Goal: Task Accomplishment & Management: Complete application form

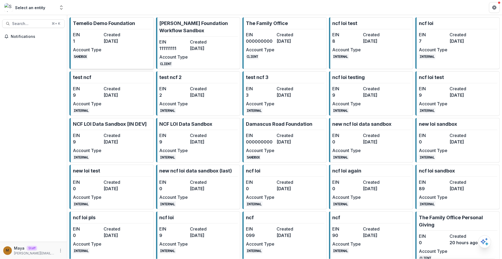
click at [112, 38] on dd "3 years ago" at bounding box center [118, 41] width 29 height 6
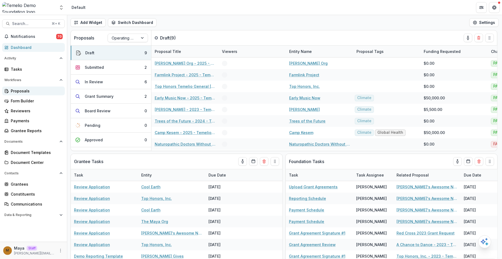
click at [41, 92] on div "Proposals" at bounding box center [36, 91] width 50 height 6
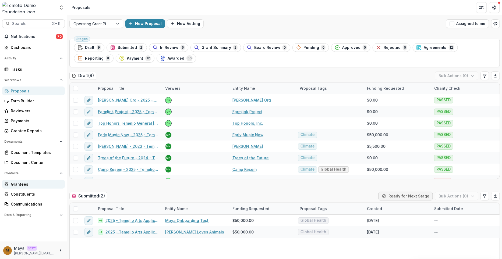
click at [26, 182] on div "Grantees" at bounding box center [36, 185] width 50 height 6
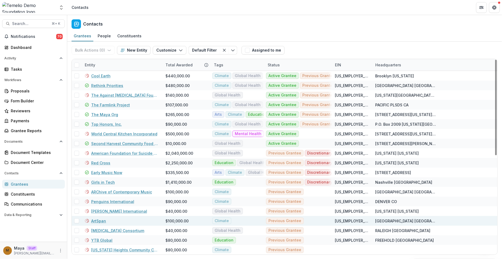
click at [100, 220] on link "ArtSpan" at bounding box center [98, 222] width 15 height 6
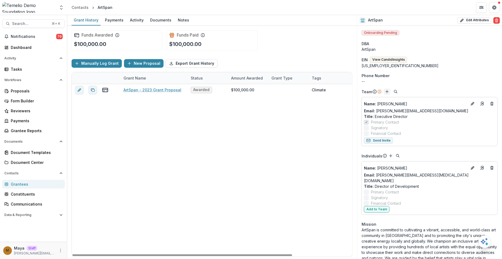
click at [388, 89] on button "Add" at bounding box center [387, 92] width 6 height 6
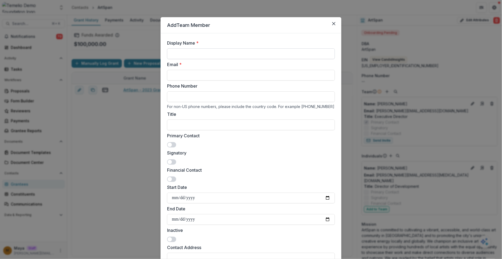
click at [245, 54] on input "Display Name *" at bounding box center [251, 53] width 168 height 11
type input "****"
click at [180, 79] on input "Email *" at bounding box center [251, 75] width 168 height 11
type input "**********"
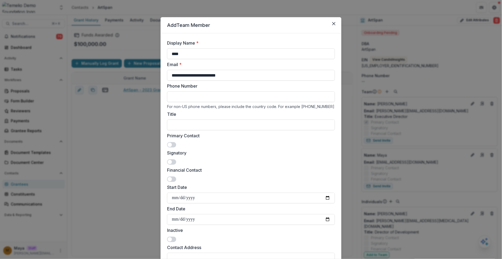
scroll to position [62, 0]
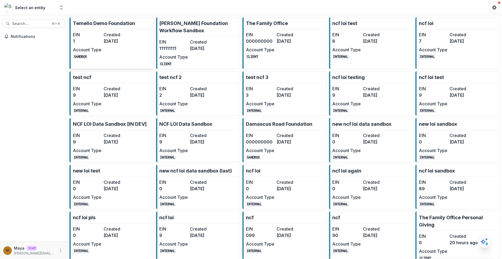
click at [99, 20] on p "Temelio Demo Foundation" at bounding box center [104, 23] width 62 height 7
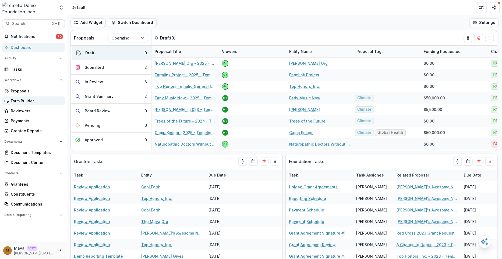
click at [44, 102] on div "Form Builder" at bounding box center [36, 101] width 50 height 6
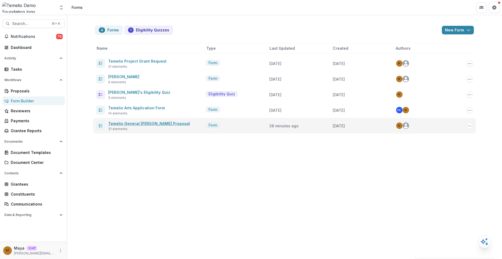
click at [139, 122] on link "Temelio General Grant Proposal" at bounding box center [149, 123] width 82 height 5
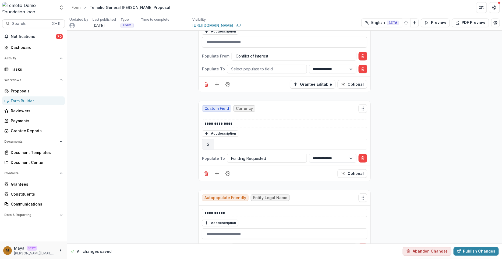
scroll to position [194, 0]
click at [213, 83] on button "Add field" at bounding box center [217, 85] width 9 height 9
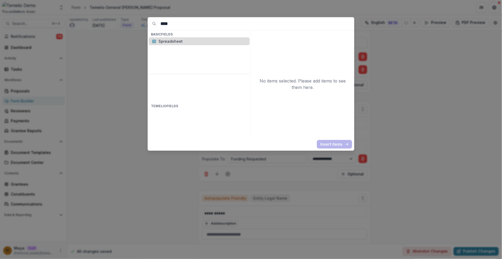
type input "****"
click at [194, 39] on p "Spreadsheet" at bounding box center [203, 41] width 88 height 6
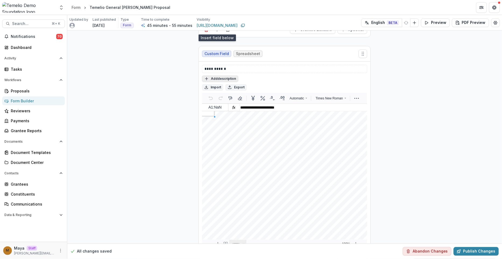
scroll to position [249, 0]
click at [234, 67] on p "**********" at bounding box center [285, 69] width 161 height 6
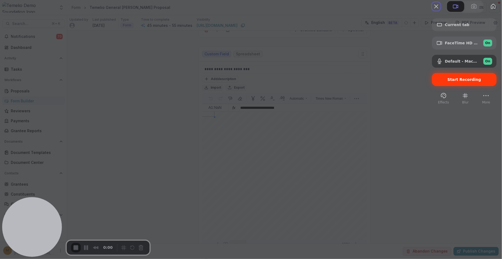
click at [480, 82] on span "Start Recording" at bounding box center [465, 80] width 56 height 4
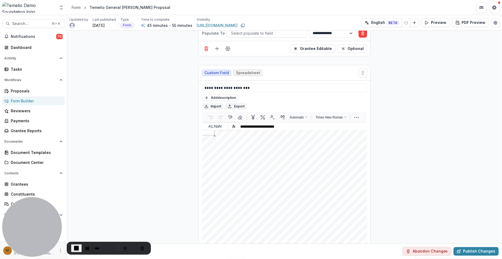
scroll to position [229, 0]
click at [219, 51] on button "Add field" at bounding box center [217, 49] width 9 height 9
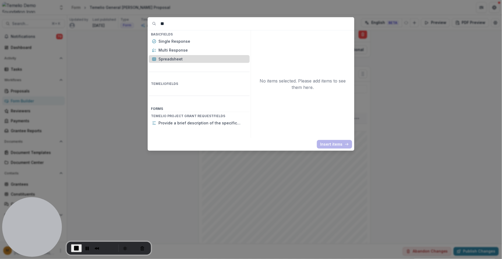
type input "*"
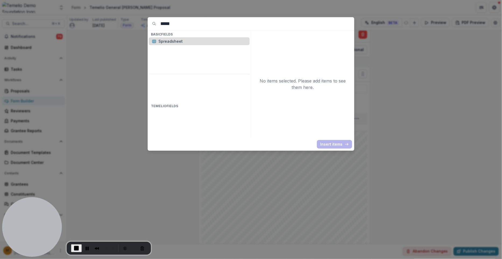
type input "*****"
click at [191, 41] on p "Spreadsheet" at bounding box center [203, 41] width 88 height 6
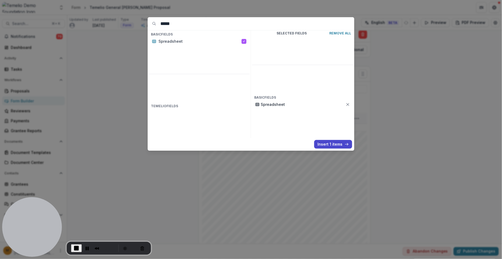
click at [110, 96] on div "***** Basic Fields Spreadsheet Temelio Fields Selected Fields Remove All Basic …" at bounding box center [251, 129] width 502 height 259
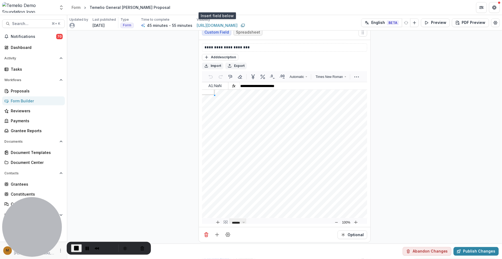
scroll to position [271, 0]
drag, startPoint x: 232, startPoint y: 88, endPoint x: 261, endPoint y: 88, distance: 28.3
click at [261, 90] on div at bounding box center [260, 92] width 1 height 5
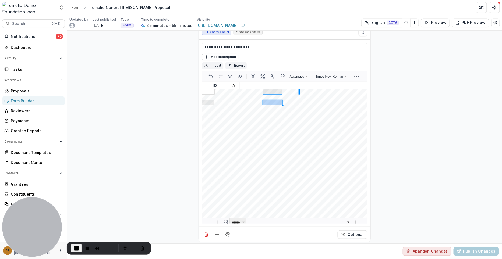
drag, startPoint x: 281, startPoint y: 89, endPoint x: 302, endPoint y: 88, distance: 20.5
click at [300, 90] on div at bounding box center [299, 92] width 1 height 5
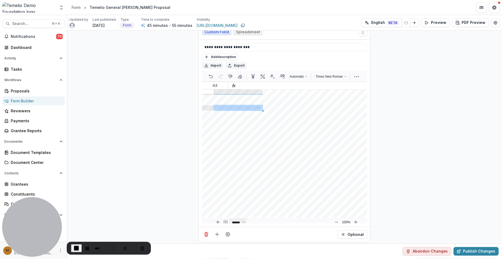
drag, startPoint x: 245, startPoint y: 100, endPoint x: 245, endPoint y: 107, distance: 7.0
drag, startPoint x: 262, startPoint y: 107, endPoint x: 258, endPoint y: 144, distance: 36.6
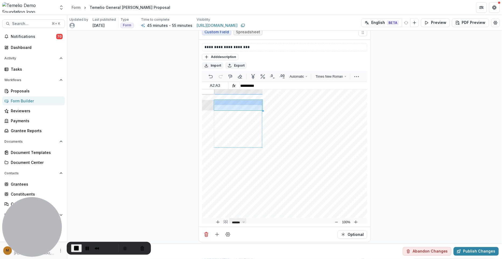
click at [258, 144] on div "Add ( more rows at bottom ) Back to the top" at bounding box center [290, 156] width 153 height 123
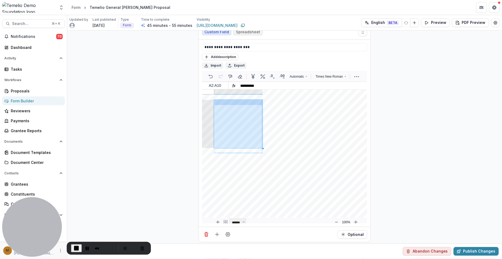
click at [262, 148] on div "Add ( more rows at bottom ) Back to the top" at bounding box center [290, 156] width 153 height 123
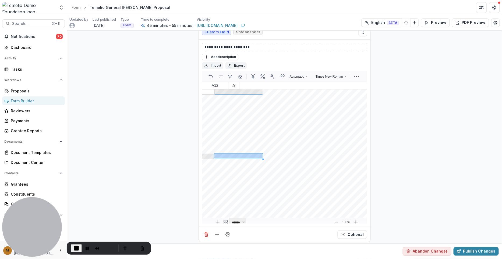
click at [227, 234] on circle "Field Settings" at bounding box center [227, 234] width 1 height 1
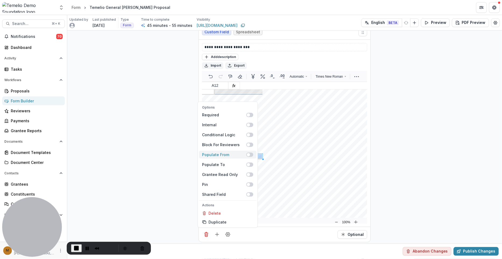
click at [251, 154] on span at bounding box center [250, 155] width 7 height 4
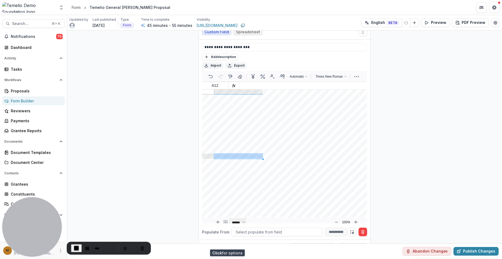
scroll to position [321, 0]
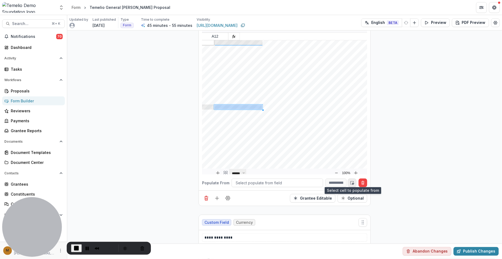
click at [353, 183] on button "Select cell" at bounding box center [352, 183] width 9 height 9
type input "***"
click at [253, 182] on div at bounding box center [277, 183] width 83 height 7
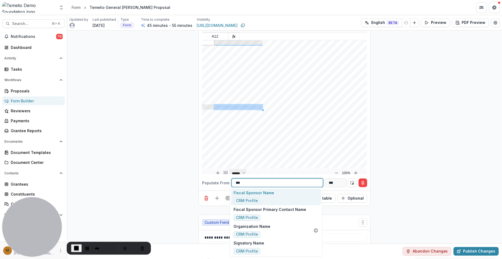
type input "****"
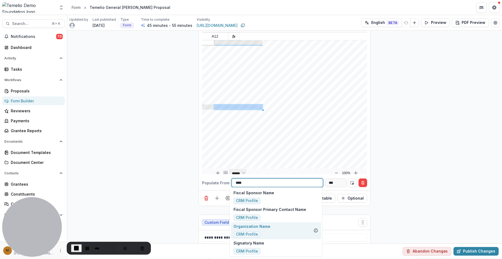
click at [262, 227] on p "Organization Name" at bounding box center [252, 227] width 37 height 6
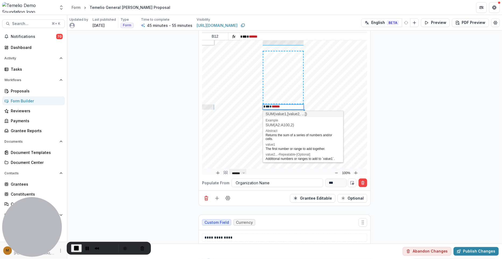
drag, startPoint x: 279, startPoint y: 51, endPoint x: 273, endPoint y: 98, distance: 47.7
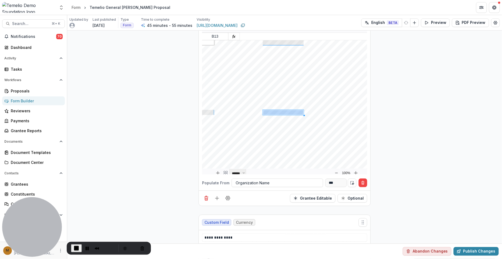
click at [228, 196] on icon "Field Settings" at bounding box center [227, 198] width 5 height 5
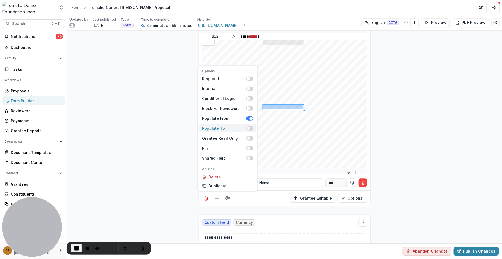
click at [251, 127] on span at bounding box center [250, 129] width 7 height 4
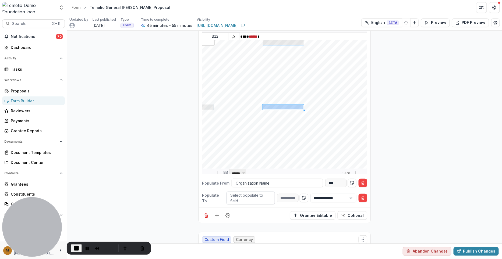
click at [252, 195] on div at bounding box center [251, 198] width 40 height 7
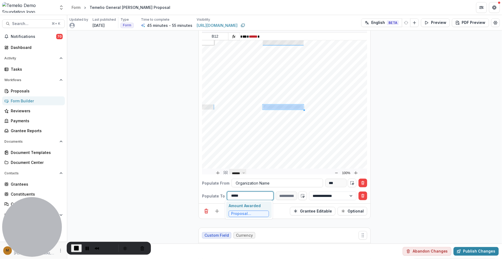
type input "******"
click at [257, 207] on p "Amount Awarded" at bounding box center [249, 206] width 40 height 6
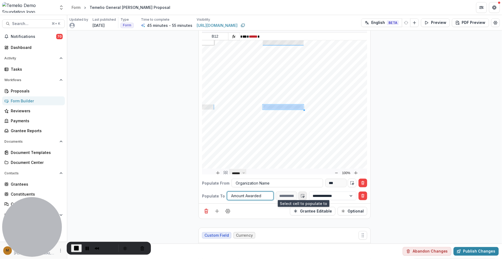
click at [305, 196] on button "Select cell" at bounding box center [303, 196] width 9 height 9
type input "***"
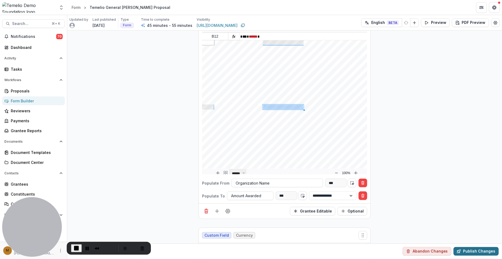
click at [473, 254] on button "Publish Changes" at bounding box center [476, 252] width 45 height 9
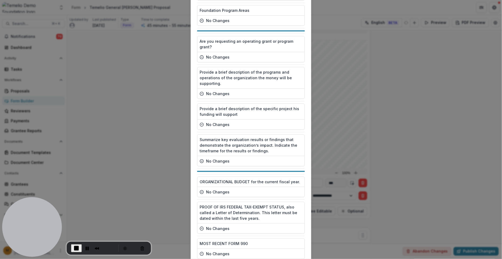
scroll to position [706, 0]
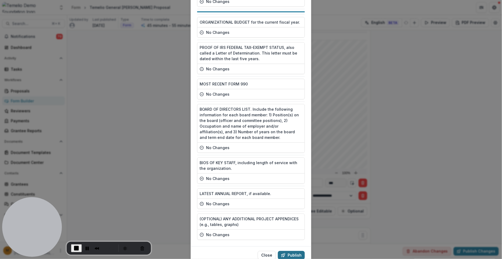
click at [292, 251] on button "Publish" at bounding box center [291, 255] width 27 height 9
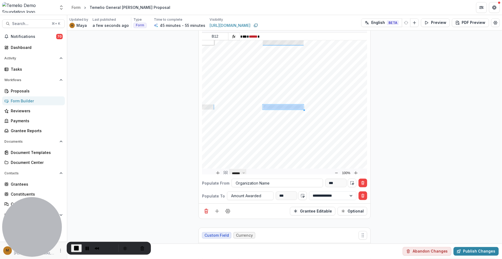
click at [43, 97] on link "Form Builder" at bounding box center [33, 101] width 63 height 9
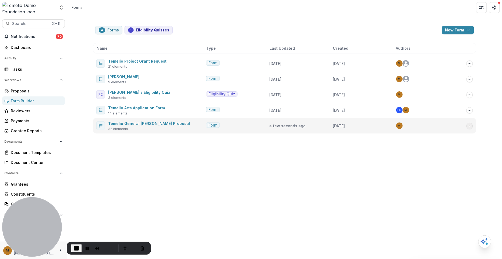
click at [472, 127] on icon "Options" at bounding box center [470, 126] width 4 height 4
click at [431, 164] on button "Send" at bounding box center [443, 163] width 58 height 9
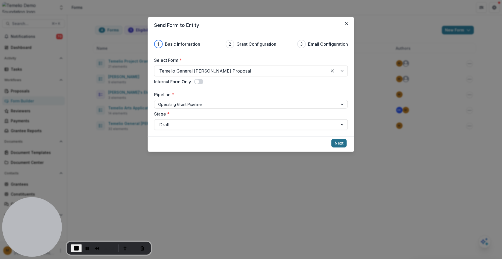
click at [339, 144] on button "Next" at bounding box center [339, 143] width 15 height 9
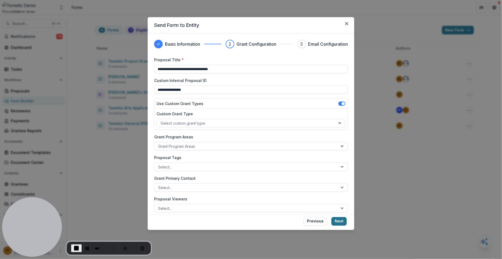
click at [343, 219] on button "Next" at bounding box center [339, 221] width 15 height 9
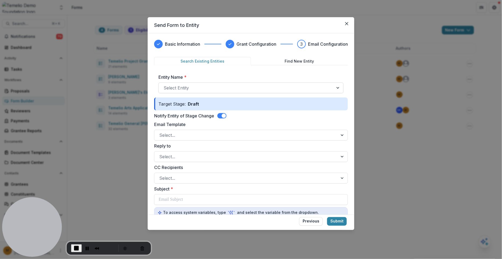
click at [229, 89] on div at bounding box center [246, 88] width 165 height 8
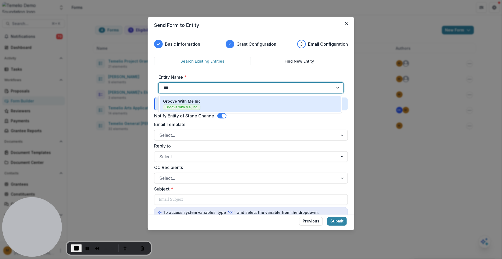
type input "****"
click at [218, 105] on div "Groove With Me Inc Groove with Me, Inc." at bounding box center [250, 105] width 174 height 12
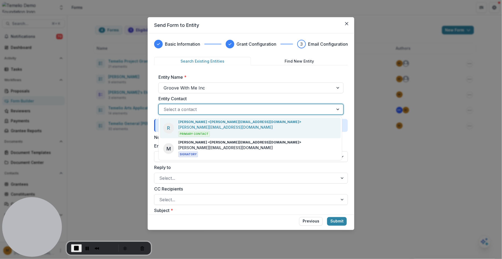
click at [218, 105] on div "Select a contact" at bounding box center [246, 109] width 175 height 9
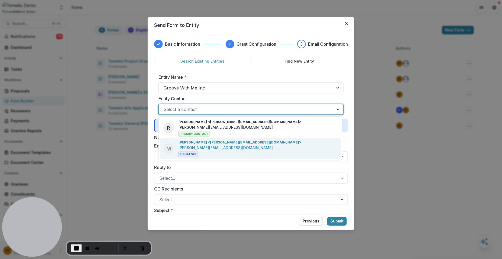
click at [222, 143] on p "Maya <maya@trytemelio.com>" at bounding box center [239, 142] width 123 height 5
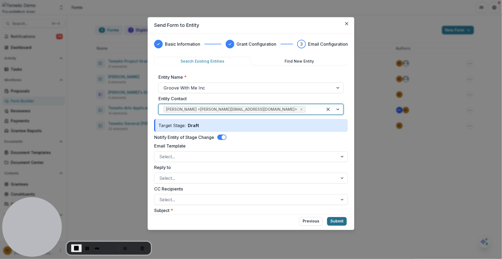
click at [334, 221] on button "Submit" at bounding box center [337, 221] width 20 height 9
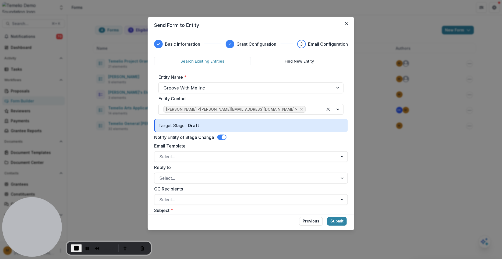
click at [222, 139] on span at bounding box center [221, 137] width 9 height 5
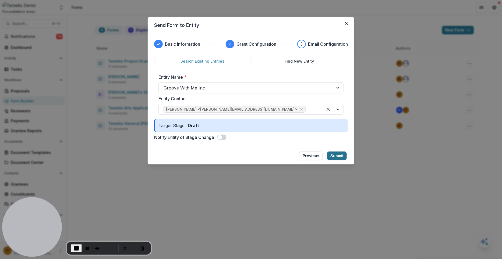
click at [339, 159] on button "Submit" at bounding box center [337, 156] width 20 height 9
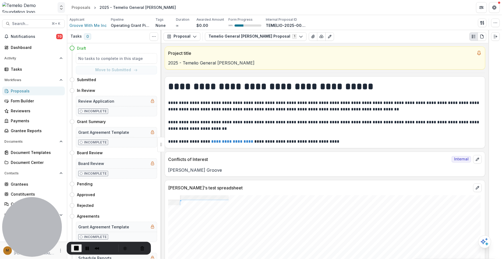
click at [61, 9] on polyline "Open entity switcher" at bounding box center [61, 8] width 2 height 1
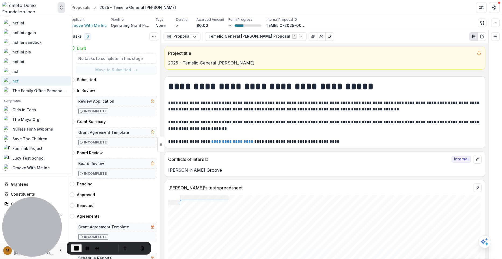
scroll to position [200, 0]
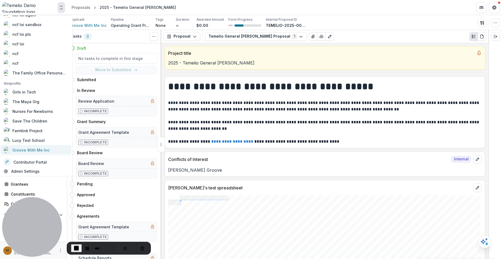
click at [40, 148] on div "Groove With Me Inc" at bounding box center [30, 151] width 37 height 6
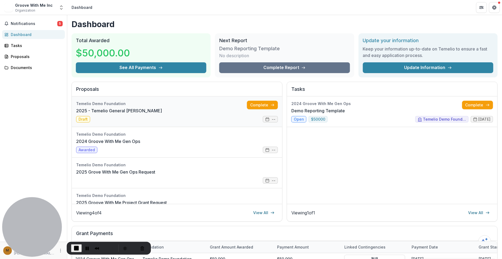
click at [162, 108] on link "2025 - Temelio General Grant Proposal" at bounding box center [119, 111] width 86 height 6
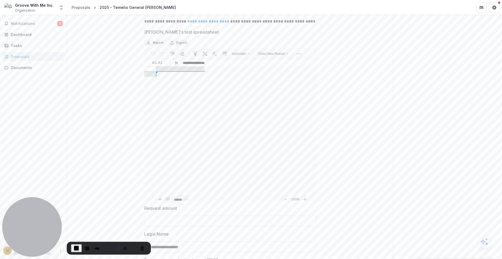
scroll to position [192, 0]
click at [178, 142] on div "Add ( more rows at bottom ) Back to the top" at bounding box center [236, 132] width 160 height 123
click at [227, 83] on div at bounding box center [225, 82] width 41 height 1
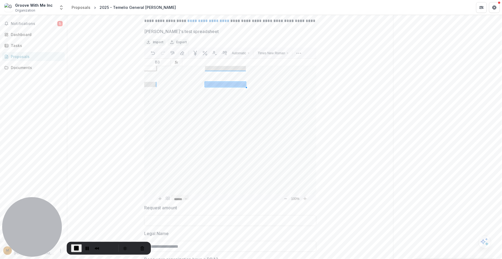
drag, startPoint x: 245, startPoint y: 88, endPoint x: 236, endPoint y: 130, distance: 43.2
click at [236, 130] on div "Add ( more rows at bottom ) Back to the top" at bounding box center [236, 132] width 160 height 123
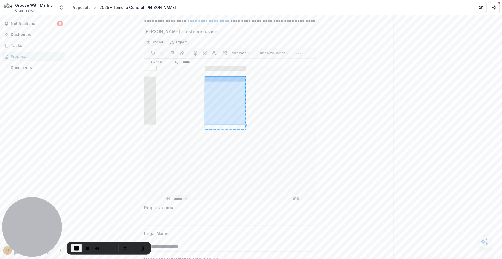
drag, startPoint x: 245, startPoint y: 131, endPoint x: 245, endPoint y: 135, distance: 4.0
click at [245, 135] on div "Add ( more rows at bottom ) Back to the top" at bounding box center [236, 132] width 160 height 123
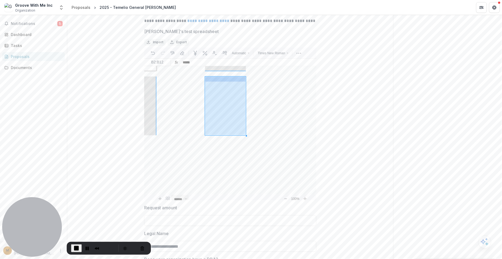
drag, startPoint x: 220, startPoint y: 86, endPoint x: 218, endPoint y: 138, distance: 52.3
click at [195, 56] on use "Format as currency" at bounding box center [196, 53] width 4 height 5
click at [348, 148] on div "**********" at bounding box center [230, 233] width 326 height 623
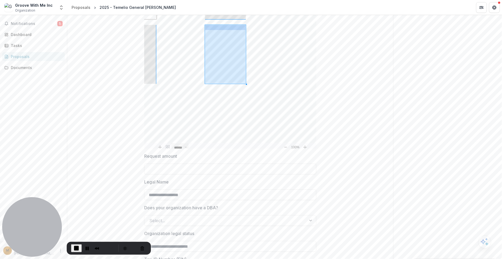
scroll to position [504, 0]
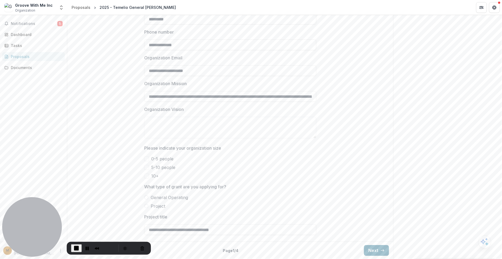
click at [384, 248] on button "Next" at bounding box center [376, 250] width 25 height 11
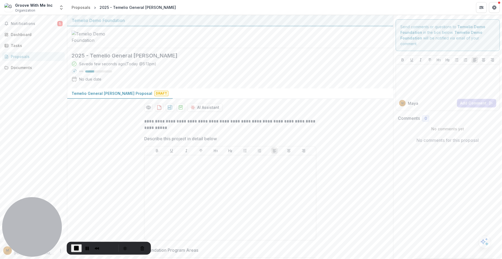
scroll to position [39, 0]
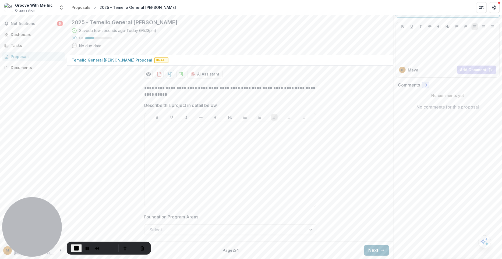
click at [373, 250] on button "Next" at bounding box center [376, 250] width 25 height 11
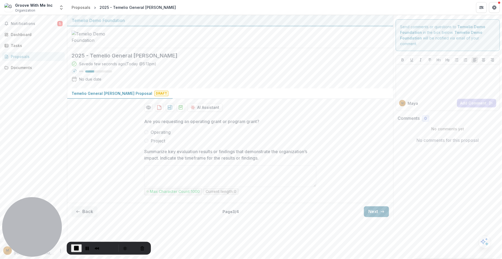
scroll to position [0, 0]
click at [379, 212] on div "Back Page 3 / 4 Next" at bounding box center [230, 211] width 326 height 17
click at [377, 215] on button "Next" at bounding box center [376, 212] width 25 height 11
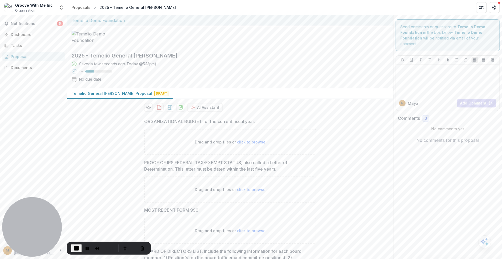
scroll to position [197, 0]
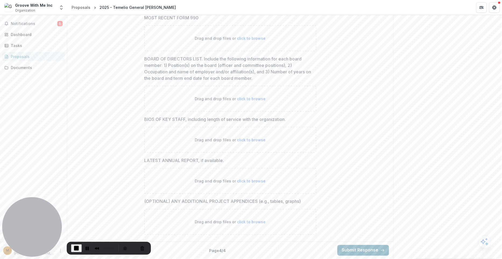
click at [364, 251] on button "Submit Response" at bounding box center [364, 250] width 52 height 11
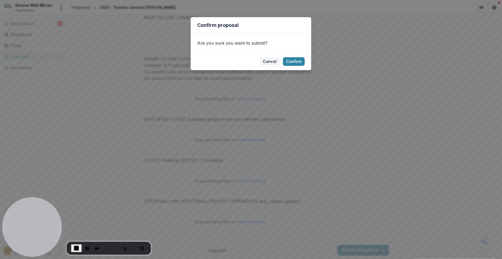
click at [304, 65] on footer "Cancel Confirm" at bounding box center [251, 61] width 121 height 17
click at [299, 62] on button "Confirm" at bounding box center [294, 61] width 22 height 9
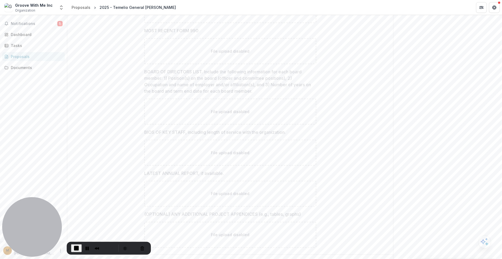
scroll to position [215, 0]
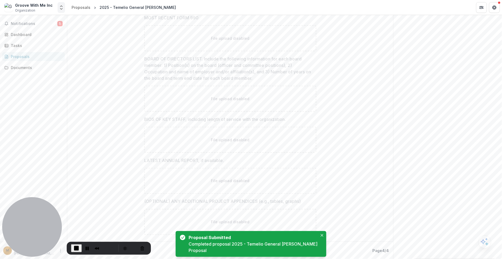
click at [62, 9] on polyline "Open entity switcher" at bounding box center [61, 8] width 2 height 1
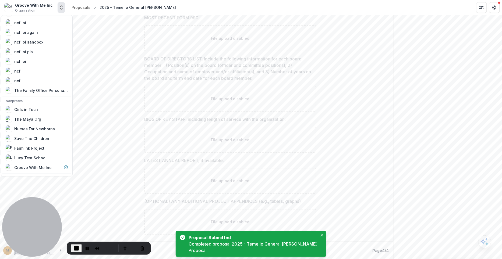
scroll to position [209, 0]
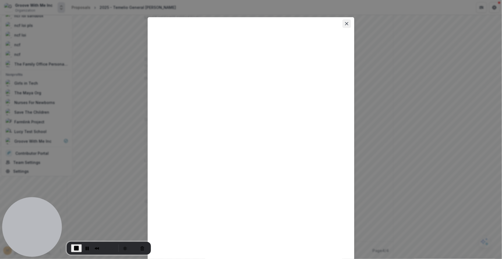
click at [345, 23] on icon "Close" at bounding box center [346, 23] width 3 height 3
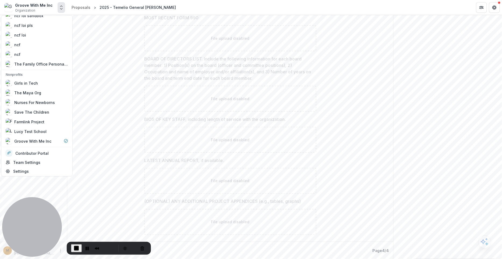
scroll to position [0, 0]
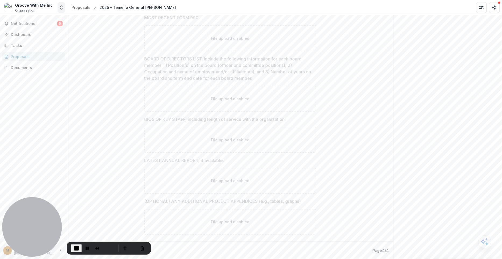
click at [60, 8] on polyline "Open entity switcher" at bounding box center [61, 8] width 2 height 1
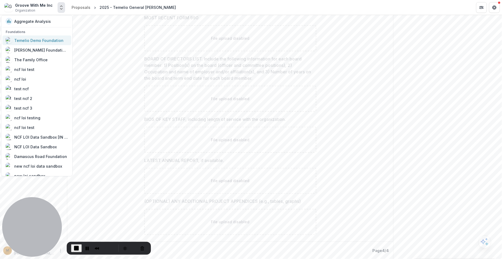
click at [39, 38] on div "Temelio Demo Foundation" at bounding box center [38, 41] width 49 height 6
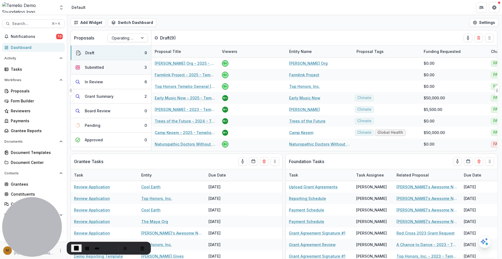
click at [109, 66] on button "Submitted 3" at bounding box center [111, 67] width 80 height 15
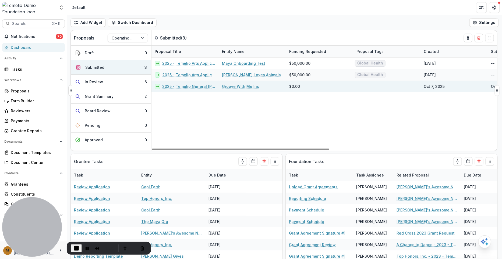
click at [192, 85] on link "2025 - Temelio General Grant Proposal" at bounding box center [188, 87] width 53 height 6
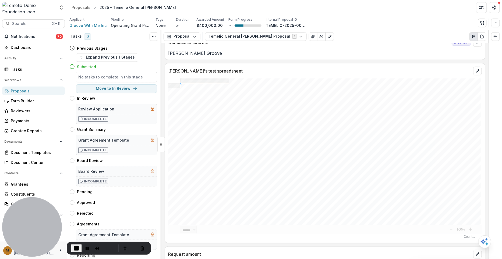
scroll to position [119, 0]
click at [495, 22] on icon "button" at bounding box center [496, 23] width 4 height 4
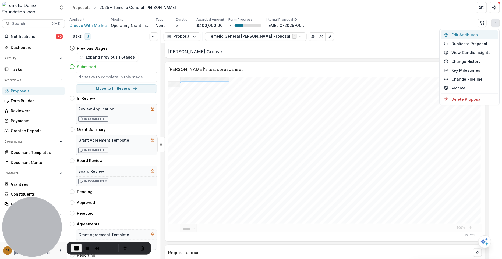
click at [472, 35] on button "Edit Attributes" at bounding box center [470, 34] width 58 height 9
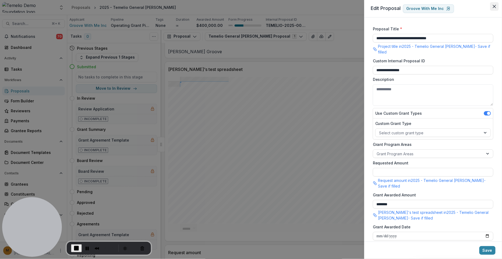
click at [495, 4] on button "Close" at bounding box center [494, 6] width 9 height 9
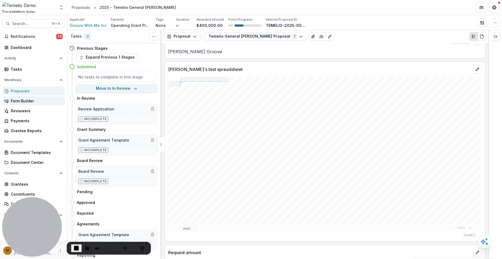
click at [31, 104] on link "Form Builder" at bounding box center [33, 101] width 63 height 9
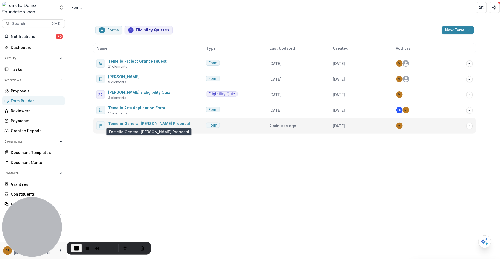
click at [138, 122] on link "Temelio General Grant Proposal" at bounding box center [149, 123] width 82 height 5
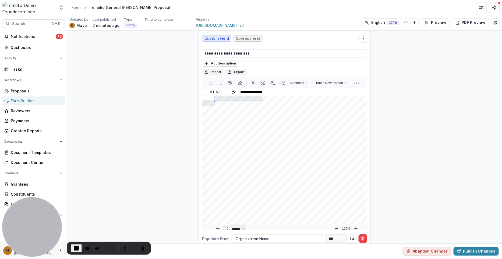
scroll to position [271, 0]
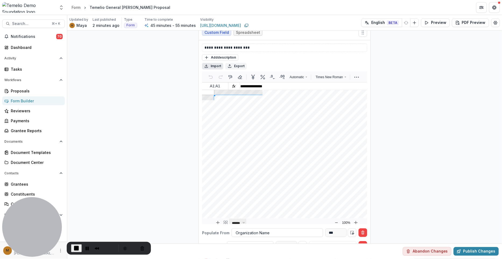
click at [210, 64] on button "Import" at bounding box center [212, 66] width 21 height 6
drag, startPoint x: 252, startPoint y: 90, endPoint x: 286, endPoint y: 90, distance: 33.4
click at [254, 90] on div at bounding box center [253, 92] width 1 height 5
drag, startPoint x: 233, startPoint y: 90, endPoint x: 249, endPoint y: 90, distance: 16.7
click at [249, 90] on div at bounding box center [249, 92] width 1 height 5
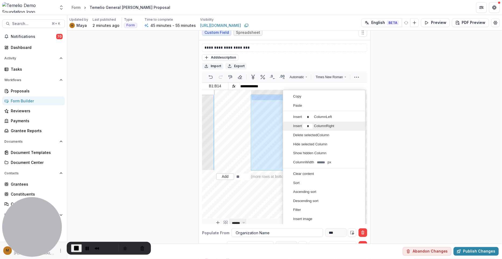
click at [309, 124] on input "*" at bounding box center [307, 126] width 9 height 5
click at [341, 122] on div "Insert * Column Right" at bounding box center [322, 126] width 74 height 9
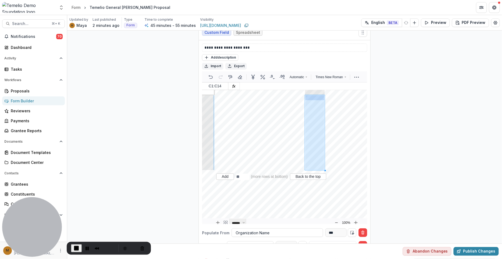
click at [75, 249] on span "End Recording" at bounding box center [76, 248] width 6 height 6
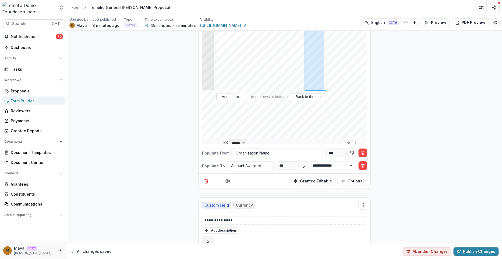
scroll to position [349, 0]
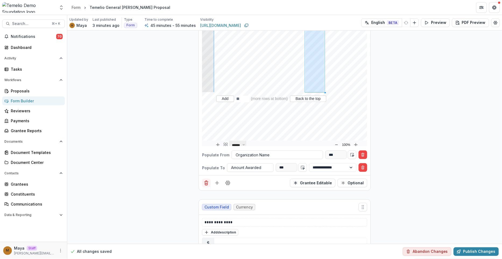
click at [208, 181] on icon "Delete field" at bounding box center [206, 183] width 5 height 5
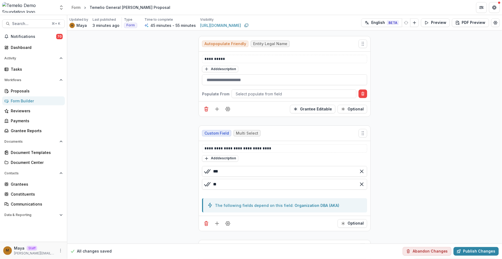
scroll to position [97, 0]
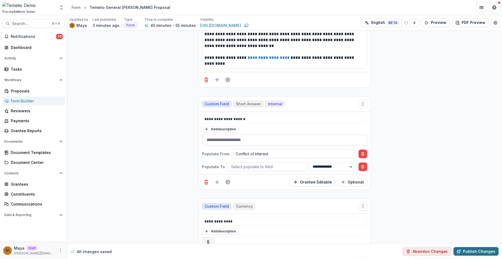
click at [463, 251] on button "Publish Changes" at bounding box center [476, 252] width 45 height 9
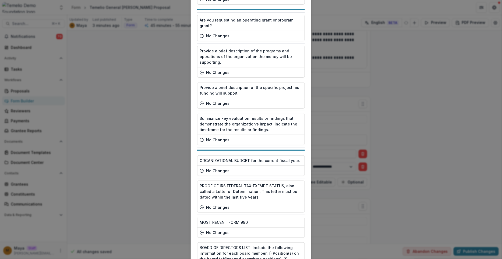
scroll to position [706, 0]
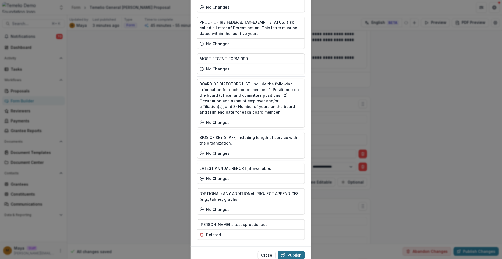
click at [288, 251] on button "Publish" at bounding box center [291, 255] width 27 height 9
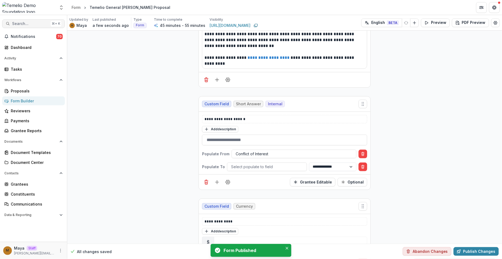
click at [17, 25] on span "Search..." at bounding box center [30, 24] width 36 height 5
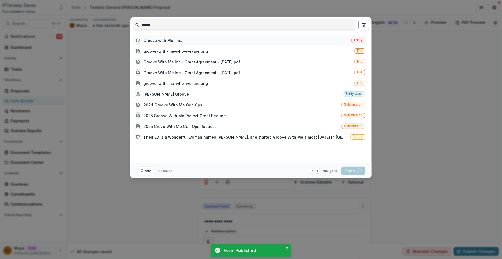
type input "******"
click at [175, 38] on div "Groove with Me, Inc." at bounding box center [162, 41] width 39 height 6
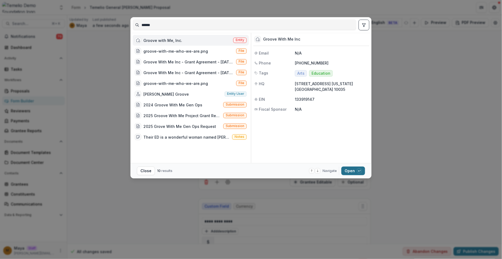
click at [356, 172] on button "Open with enter key" at bounding box center [354, 171] width 24 height 9
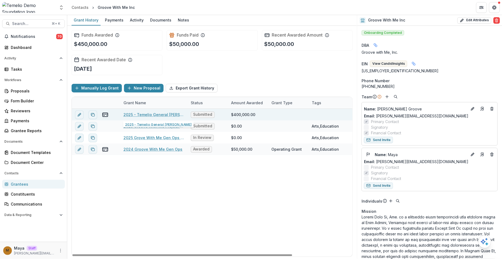
click at [166, 115] on link "2025 - Temelio General Grant Proposal" at bounding box center [154, 115] width 61 height 6
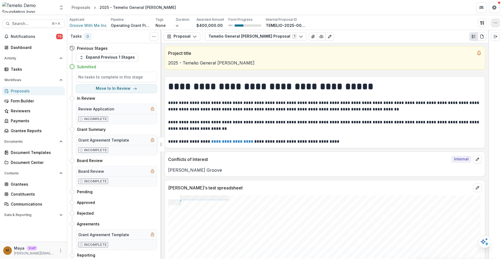
click at [499, 21] on button "button" at bounding box center [496, 23] width 9 height 9
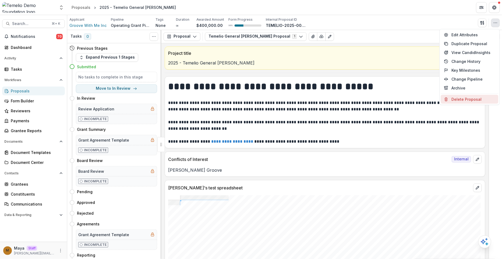
click at [453, 99] on button "Delete Proposal" at bounding box center [470, 99] width 58 height 9
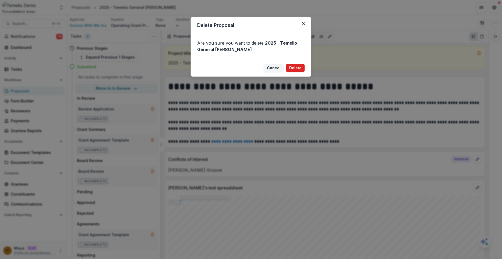
click at [293, 68] on button "Delete" at bounding box center [295, 68] width 19 height 9
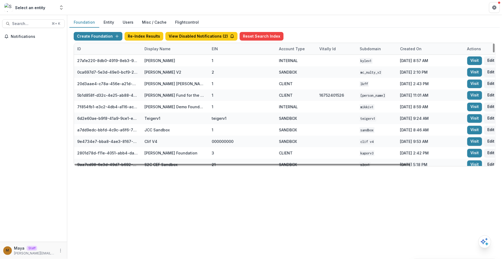
click at [158, 51] on div "Display Name" at bounding box center [157, 49] width 33 height 6
click at [130, 23] on button "Users" at bounding box center [127, 22] width 19 height 10
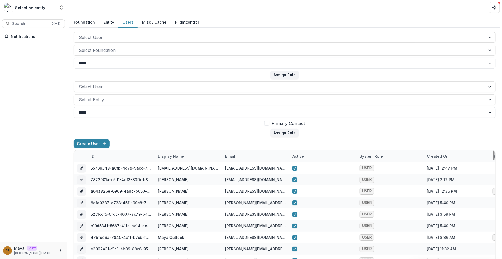
click at [236, 156] on div "email" at bounding box center [230, 157] width 16 height 6
click at [236, 167] on input at bounding box center [255, 168] width 65 height 9
paste input "**********"
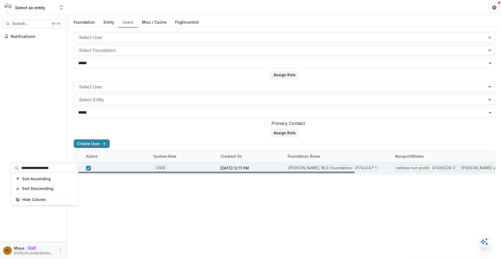
scroll to position [0, 210]
type input "**********"
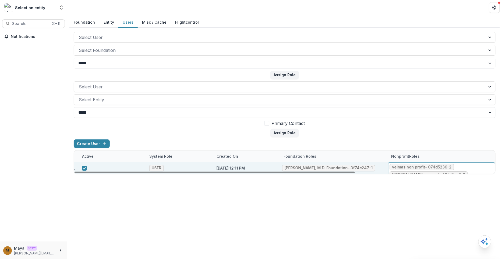
scroll to position [0, 0]
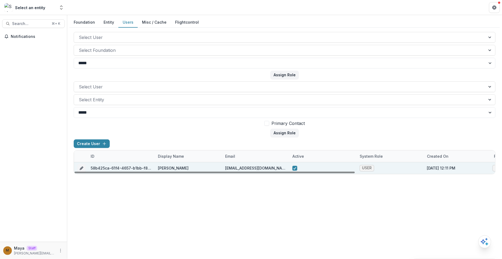
click at [242, 156] on div "email" at bounding box center [255, 157] width 67 height 12
click at [240, 163] on div "**********" at bounding box center [255, 184] width 67 height 43
click at [240, 166] on input "**********" at bounding box center [255, 168] width 65 height 9
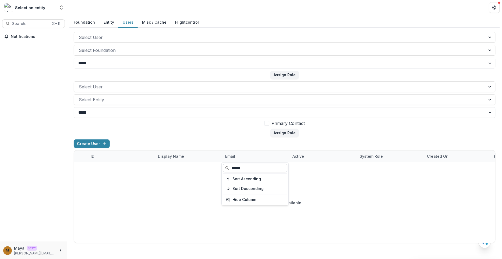
type input "*******"
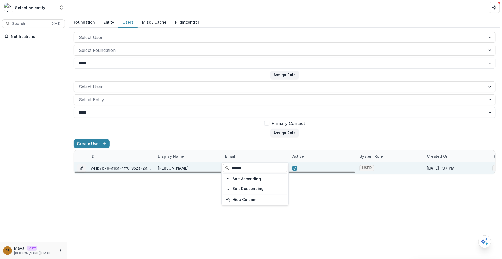
scroll to position [0, 210]
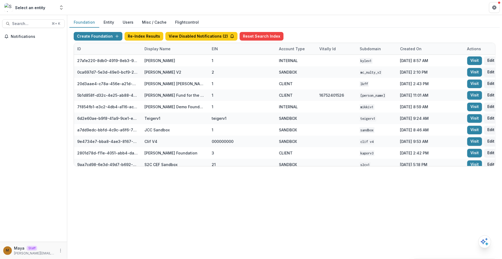
click at [109, 19] on button "Entity" at bounding box center [108, 22] width 19 height 10
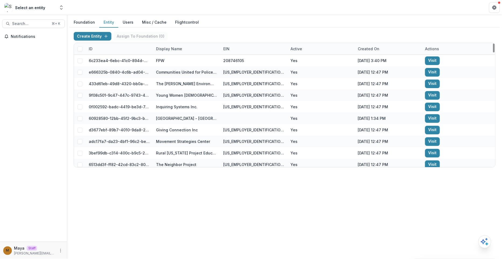
click at [174, 44] on div "Display Name" at bounding box center [186, 49] width 67 height 12
click at [171, 60] on input at bounding box center [186, 60] width 65 height 9
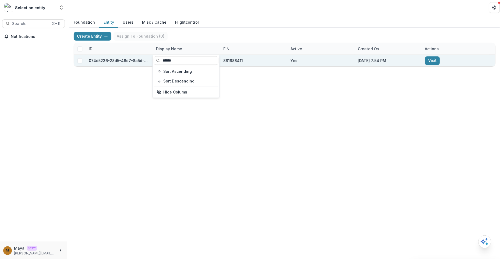
type input "******"
click at [281, 116] on div "Foundation Entity Users Misc / Cache Flightcontrol Create Entity Assign To Foun…" at bounding box center [284, 137] width 435 height 244
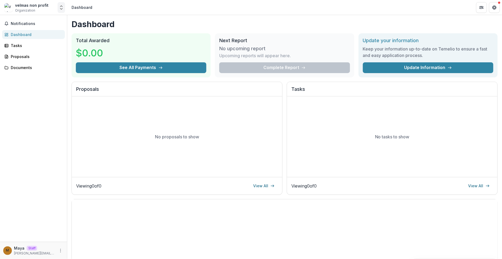
click at [62, 9] on icon "Open entity switcher" at bounding box center [61, 7] width 5 height 5
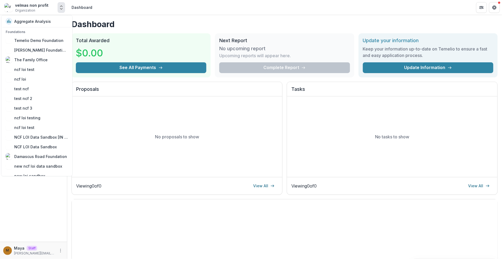
scroll to position [209, 0]
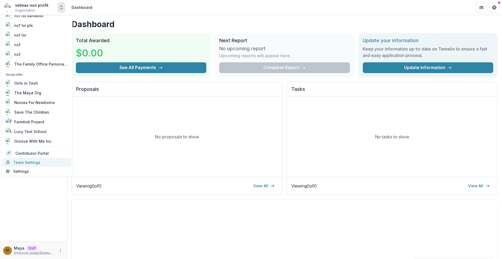
click at [36, 161] on link "Team Settings" at bounding box center [36, 162] width 69 height 9
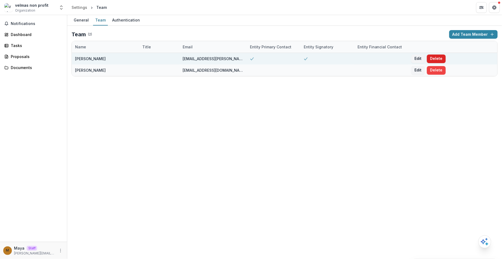
click at [433, 57] on button "Delete" at bounding box center [436, 59] width 19 height 9
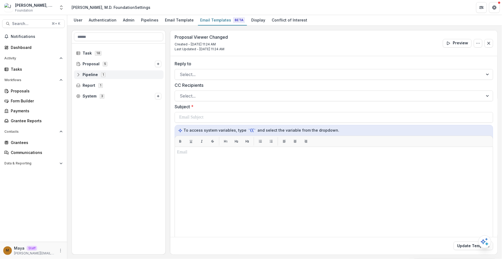
click at [92, 74] on span "Pipeline" at bounding box center [90, 75] width 15 height 5
click at [94, 84] on span "Default Pipeline" at bounding box center [102, 85] width 30 height 5
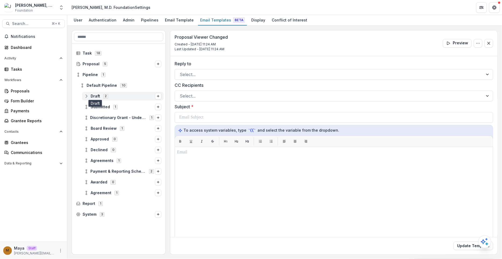
click at [98, 96] on span "Draft" at bounding box center [95, 96] width 9 height 5
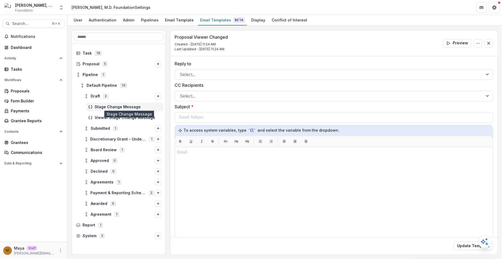
click at [99, 108] on span "Stage Change Message" at bounding box center [128, 107] width 67 height 5
click at [101, 132] on div "Submitted 1" at bounding box center [119, 128] width 94 height 11
click at [100, 131] on div "Submitted 1" at bounding box center [123, 128] width 82 height 9
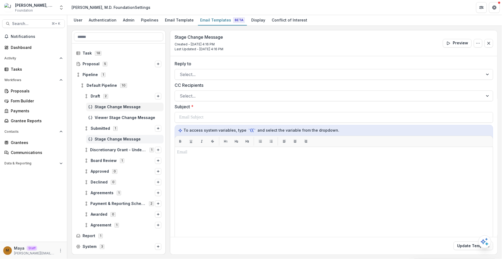
click at [101, 139] on span "Stage Change Message" at bounding box center [128, 139] width 67 height 5
click at [101, 159] on span "Board Review" at bounding box center [104, 161] width 26 height 5
click at [103, 158] on div "Board Review 1" at bounding box center [123, 161] width 82 height 9
click at [103, 244] on div "System 3" at bounding box center [119, 247] width 90 height 9
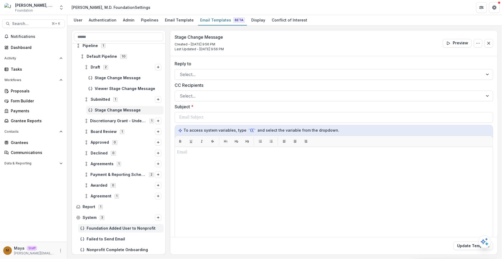
click at [104, 231] on div "Foundation Added User to Nonprofit" at bounding box center [121, 228] width 86 height 9
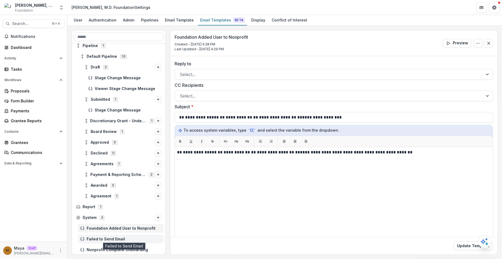
click at [105, 238] on span "Failed to Send Email" at bounding box center [124, 239] width 75 height 5
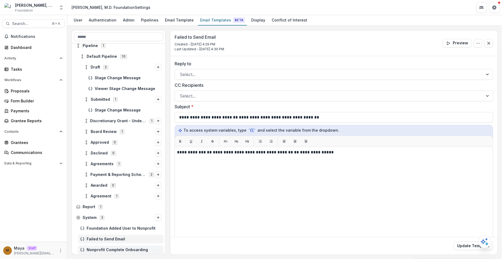
click at [105, 248] on span "Nonprofit Complete Onboarding" at bounding box center [124, 250] width 75 height 5
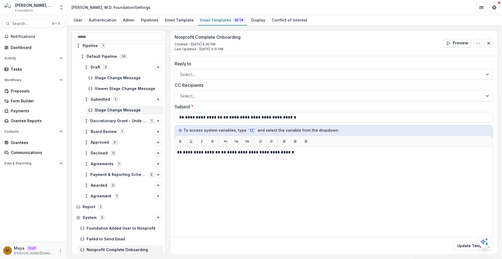
click at [113, 108] on span "Stage Change Message" at bounding box center [128, 110] width 67 height 5
